Goal: Information Seeking & Learning: Learn about a topic

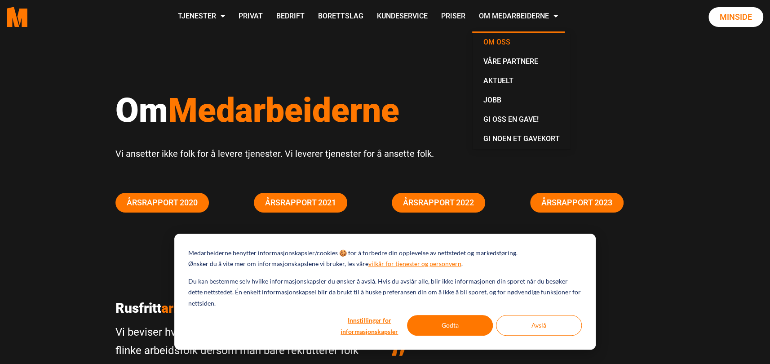
click at [488, 43] on link "Om oss" at bounding box center [521, 42] width 91 height 19
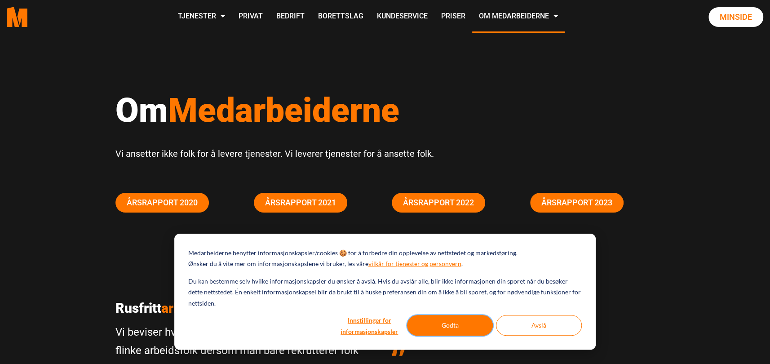
click at [451, 316] on button "Godta" at bounding box center [450, 325] width 86 height 21
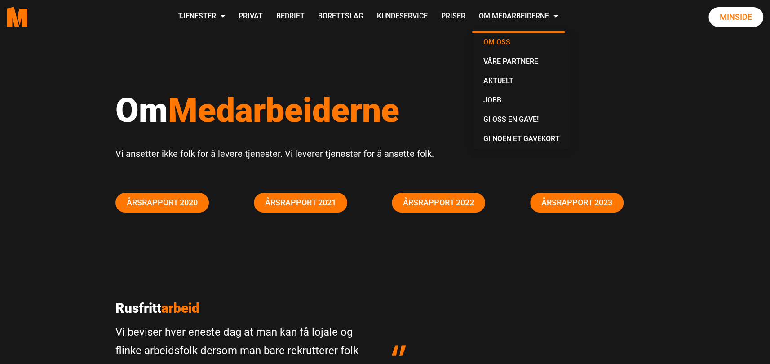
click at [504, 39] on link "Om oss" at bounding box center [521, 42] width 91 height 19
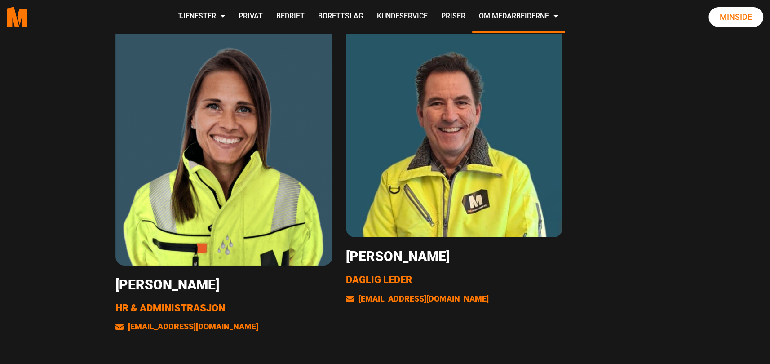
scroll to position [1789, 0]
